Goal: Task Accomplishment & Management: Manage account settings

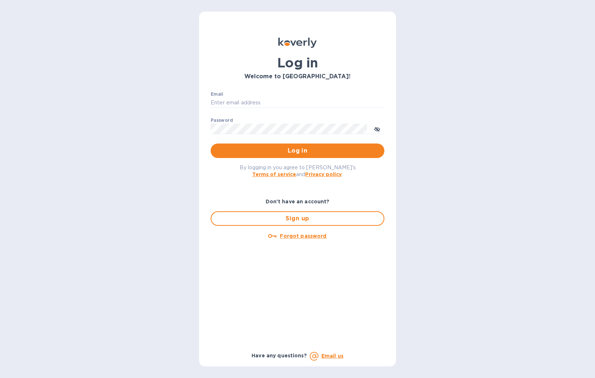
type input "jmedina@tranzport.com"
click at [483, 63] on div "Log in Welcome to Koverly! Email jmedina@tranzport.com ​ Password ​ Log in By l…" at bounding box center [297, 189] width 595 height 378
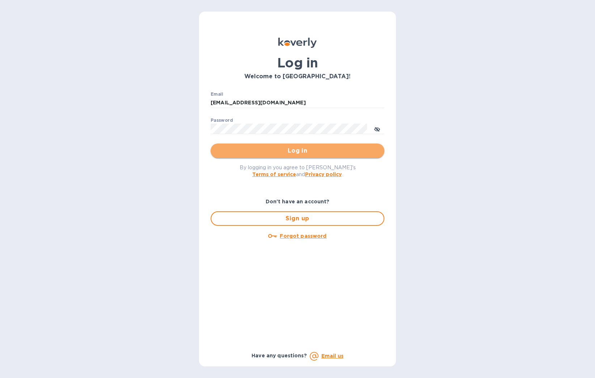
click at [351, 153] on span "Log in" at bounding box center [298, 150] width 162 height 9
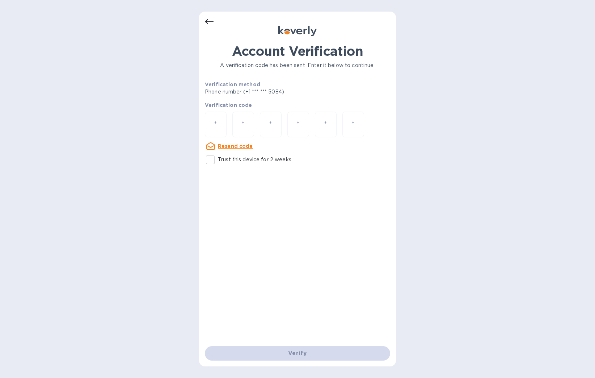
click at [240, 163] on label "Trust this device for 2 weeks" at bounding box center [247, 159] width 89 height 15
click at [218, 163] on input "Trust this device for 2 weeks" at bounding box center [210, 159] width 15 height 15
checkbox input "true"
click at [222, 127] on div at bounding box center [216, 125] width 22 height 26
type input "8"
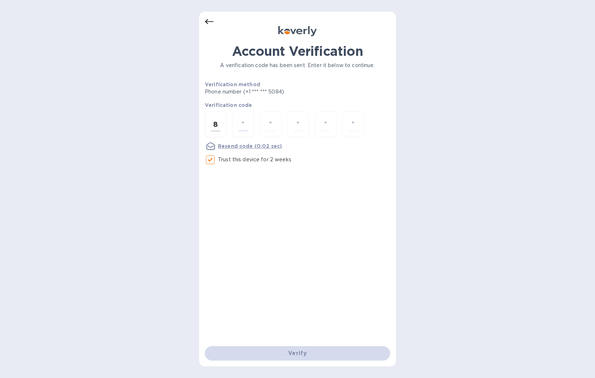
type input "4"
type input "8"
type input "0"
type input "5"
type input "4"
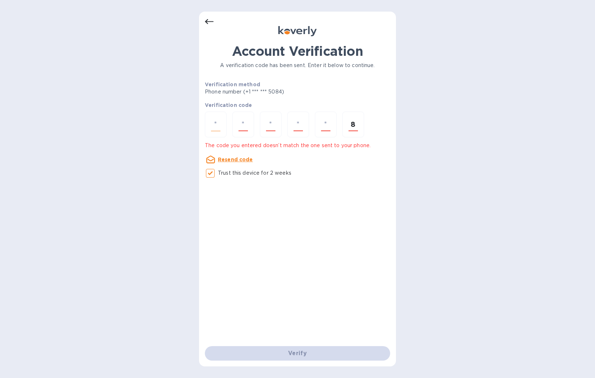
type input "8"
click at [224, 126] on div at bounding box center [216, 125] width 22 height 26
type input "8"
type input "4"
type input "8"
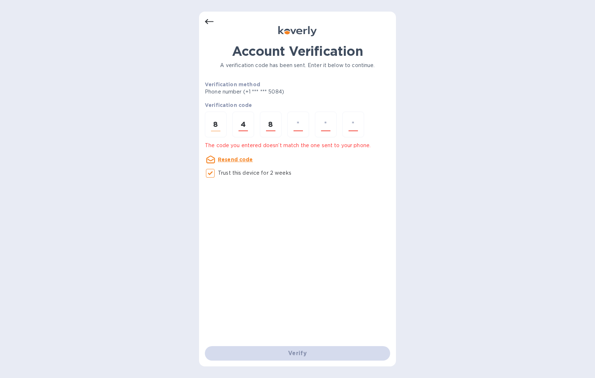
type input "0"
type input "5"
type input "4"
click at [224, 126] on div at bounding box center [216, 125] width 22 height 26
click at [233, 156] on u "Resend code" at bounding box center [235, 159] width 35 height 6
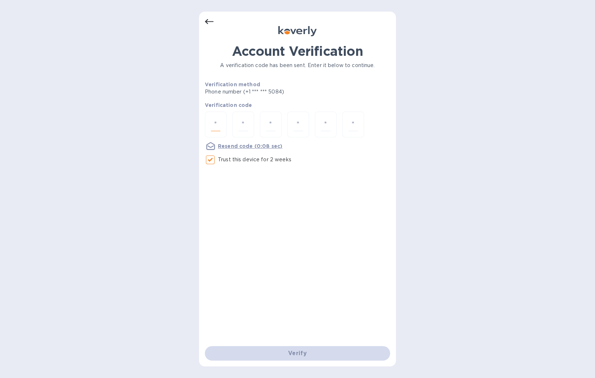
click at [216, 127] on input "number" at bounding box center [215, 124] width 9 height 13
type input "4"
type input "2"
type input "4"
type input "5"
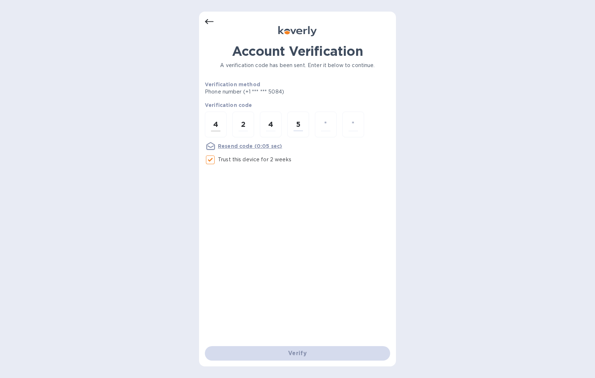
type input "8"
type input "1"
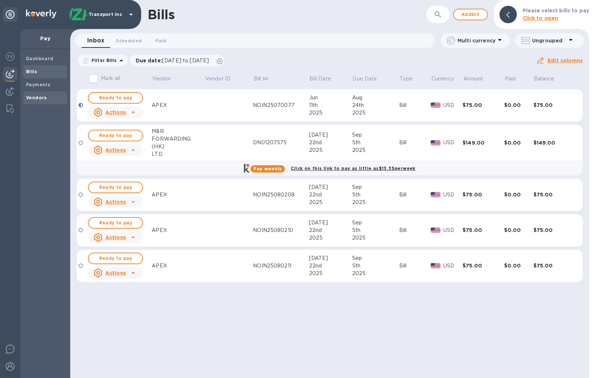
click at [33, 95] on b "Vendors" at bounding box center [36, 97] width 21 height 5
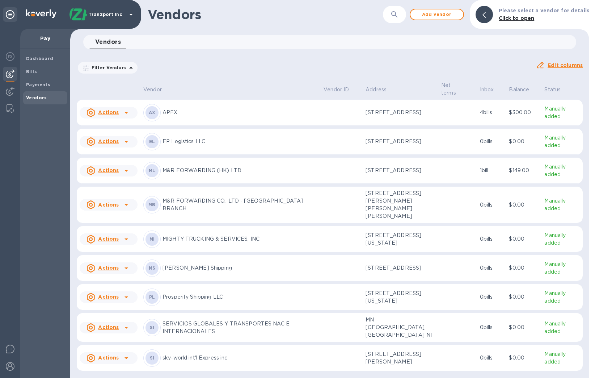
click at [438, 8] on div "Vendors ​ Add vendor Please select a vendor for details Click to open" at bounding box center [329, 14] width 519 height 29
click at [439, 11] on span "Add vendor" at bounding box center [436, 14] width 41 height 9
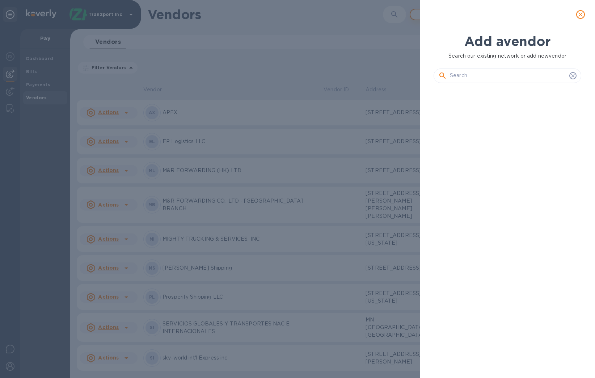
scroll to position [264, 151]
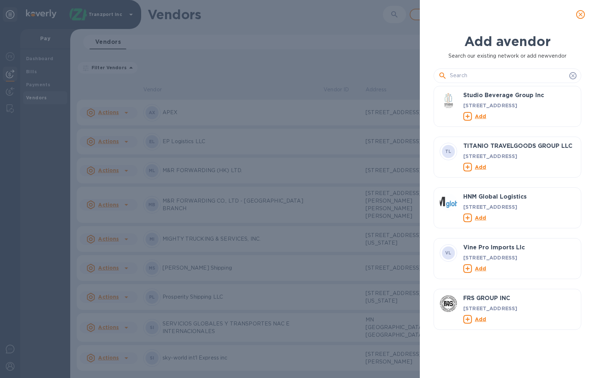
click at [529, 72] on input "text" at bounding box center [508, 75] width 117 height 11
click at [475, 72] on input "text" at bounding box center [508, 75] width 117 height 11
paste input "GCT Services LLC"
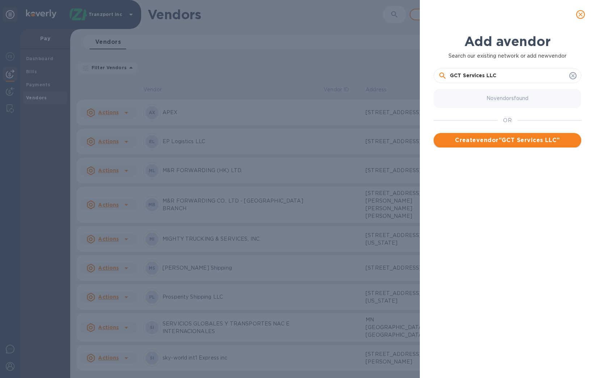
type input "GCT Services LLC"
click at [548, 139] on span "Create vendor " GCT Services LLC "" at bounding box center [508, 140] width 136 height 9
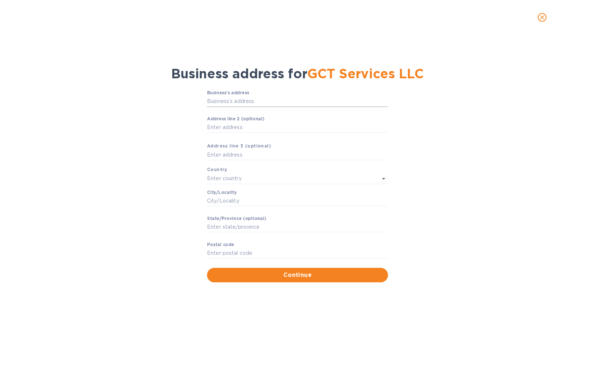
click at [240, 101] on input "Business’s аddress" at bounding box center [297, 101] width 181 height 11
paste input "[STREET_ADDRESS]"
type input "[STREET_ADDRESS]"
type input "[GEOGRAPHIC_DATA]"
type input "[MEDICAL_DATA]"
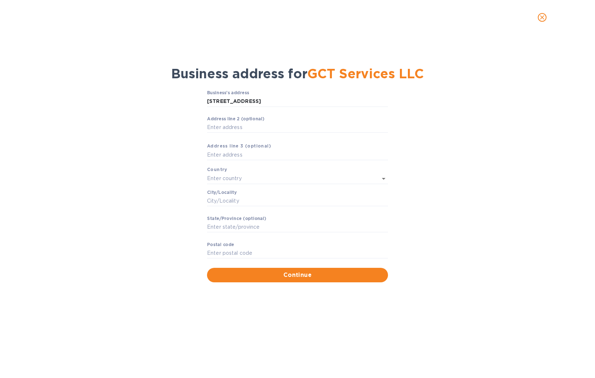
type input "FL"
type input "33172"
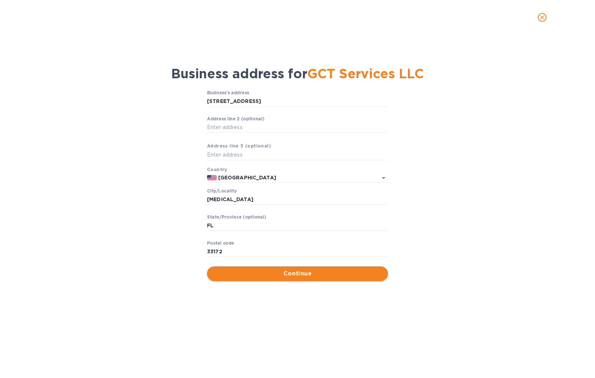
click at [303, 273] on span "Continue" at bounding box center [297, 273] width 169 height 9
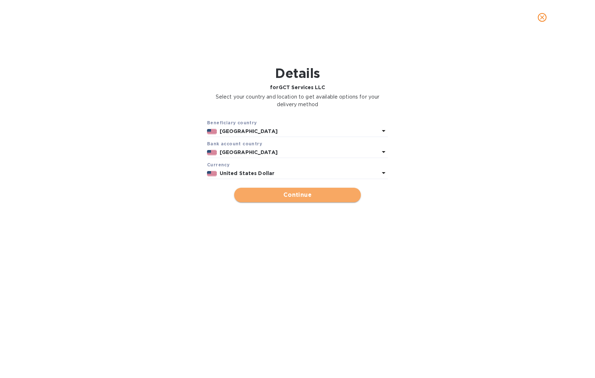
click at [311, 200] on button "Continue" at bounding box center [297, 195] width 127 height 14
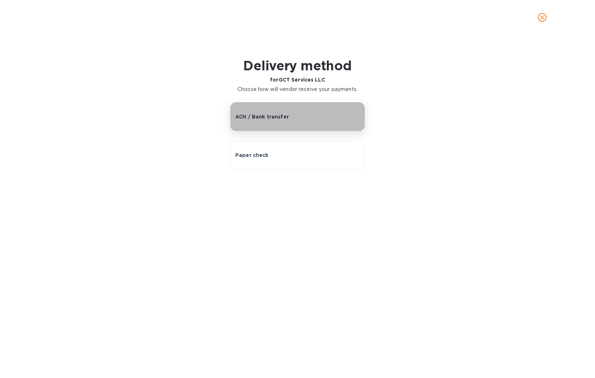
click at [297, 118] on div "ACH / Bank transfer" at bounding box center [297, 116] width 125 height 7
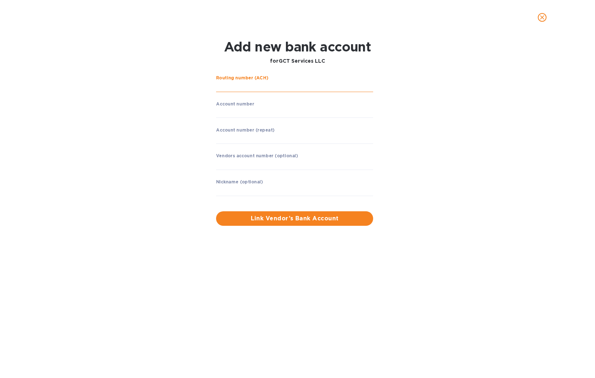
click at [258, 87] on input "string" at bounding box center [294, 86] width 157 height 11
paste input "267084131"
type input "267084131"
click at [233, 112] on input "string" at bounding box center [294, 112] width 157 height 11
paste input "918116903"
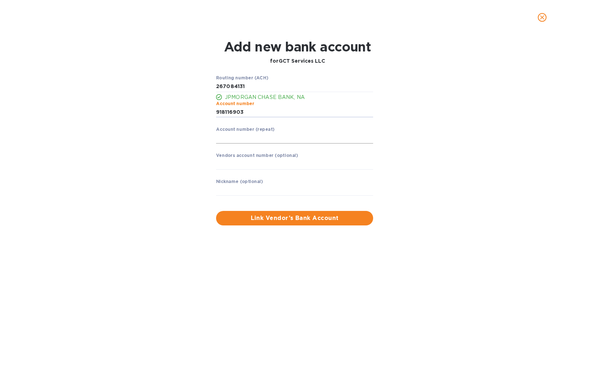
type input "918116903"
paste input "918116903"
type input "918116903"
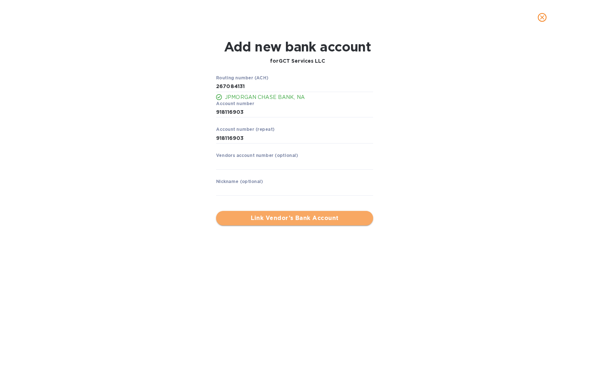
click at [275, 214] on span "Link Vendor’s Bank Account" at bounding box center [295, 218] width 146 height 9
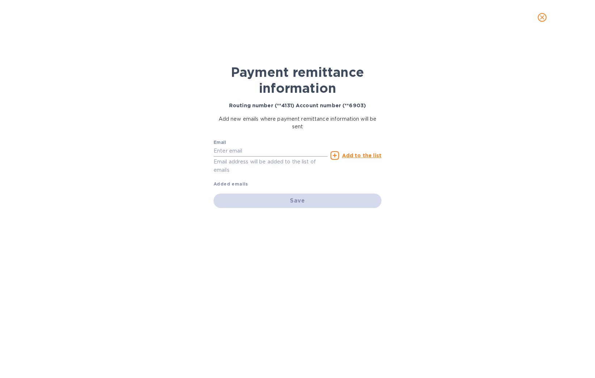
click at [261, 152] on input "text" at bounding box center [271, 151] width 114 height 11
paste input "[DOMAIN_NAME][EMAIL_ADDRESS][DOMAIN_NAME]"
click at [269, 152] on input "text" at bounding box center [271, 151] width 114 height 11
type input "[DOMAIN_NAME][EMAIL_ADDRESS][DOMAIN_NAME]"
click at [271, 174] on div "Email [DOMAIN_NAME][EMAIL_ADDRESS][DOMAIN_NAME] Email address will be added to …" at bounding box center [270, 155] width 117 height 41
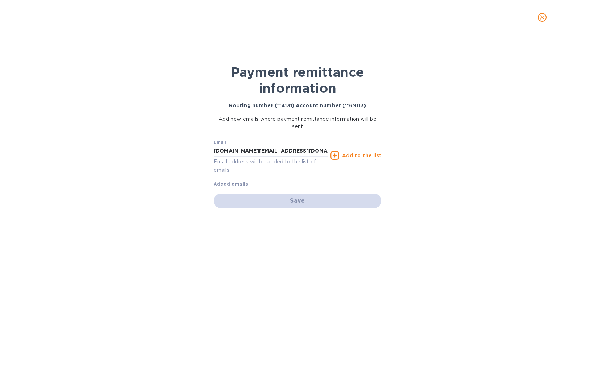
click at [314, 195] on div "Save" at bounding box center [298, 200] width 168 height 14
click at [282, 158] on p "Email address will be added to the list of emails" at bounding box center [271, 166] width 114 height 17
click at [282, 150] on input "[DOMAIN_NAME][EMAIL_ADDRESS][DOMAIN_NAME]" at bounding box center [271, 151] width 114 height 11
click at [278, 192] on div "Save" at bounding box center [298, 200] width 174 height 20
click at [276, 206] on div "Save" at bounding box center [298, 200] width 168 height 14
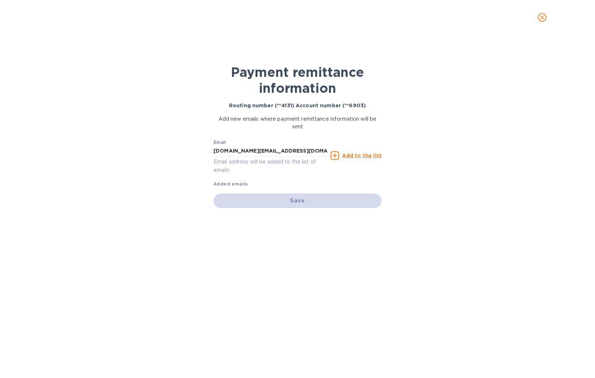
click at [346, 152] on u "Add to the list" at bounding box center [361, 155] width 39 height 6
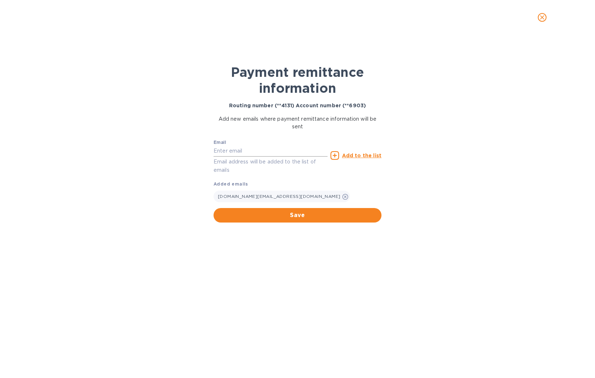
click at [299, 155] on div "Email Email address will be added to the list of emails" at bounding box center [271, 157] width 114 height 34
click at [314, 216] on span "Save" at bounding box center [297, 215] width 156 height 9
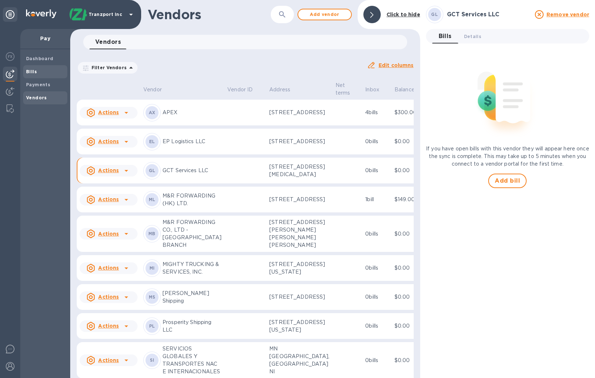
click at [46, 77] on div "Bills" at bounding box center [45, 71] width 44 height 13
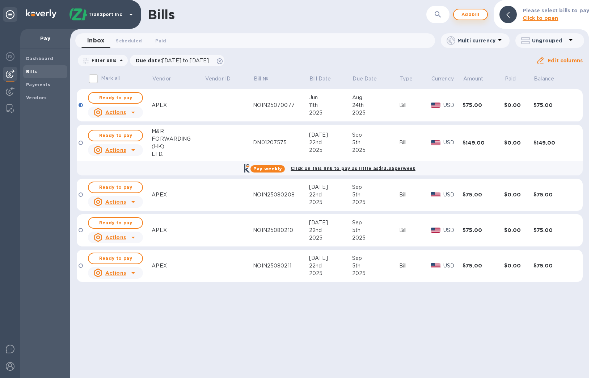
click at [574, 14] on p "Please select bills to pay" at bounding box center [556, 11] width 67 height 8
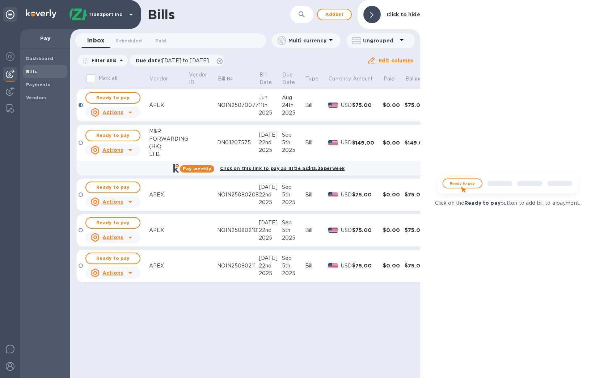
drag, startPoint x: 313, startPoint y: 8, endPoint x: 318, endPoint y: 11, distance: 5.9
click at [313, 8] on div "​" at bounding box center [301, 15] width 23 height 18
click at [332, 13] on span "Add bill" at bounding box center [335, 14] width 22 height 9
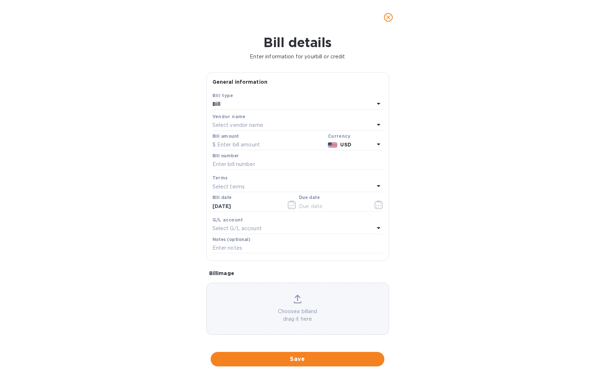
click at [281, 119] on div "Vendor name" at bounding box center [298, 117] width 171 height 8
click at [282, 121] on div "Select vendor name" at bounding box center [294, 125] width 162 height 10
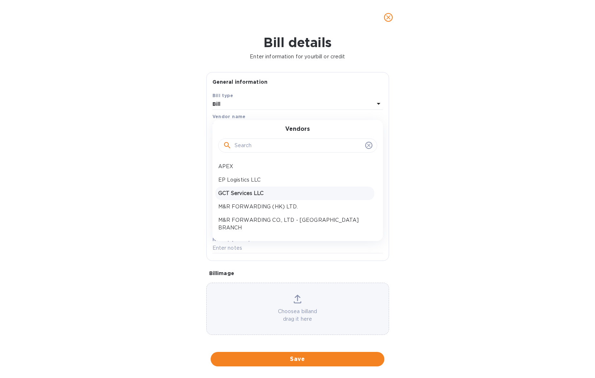
scroll to position [72, 0]
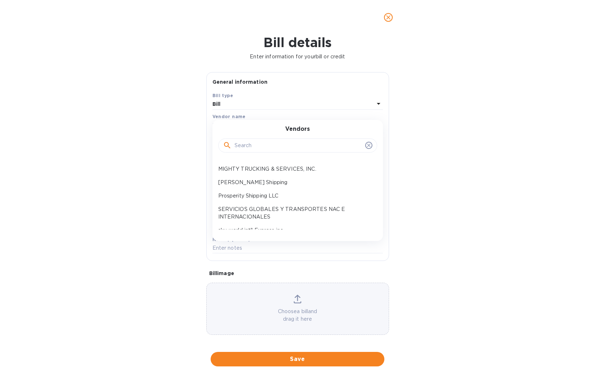
click at [390, 19] on icon "close" at bounding box center [388, 17] width 4 height 4
